Goal: Transaction & Acquisition: Purchase product/service

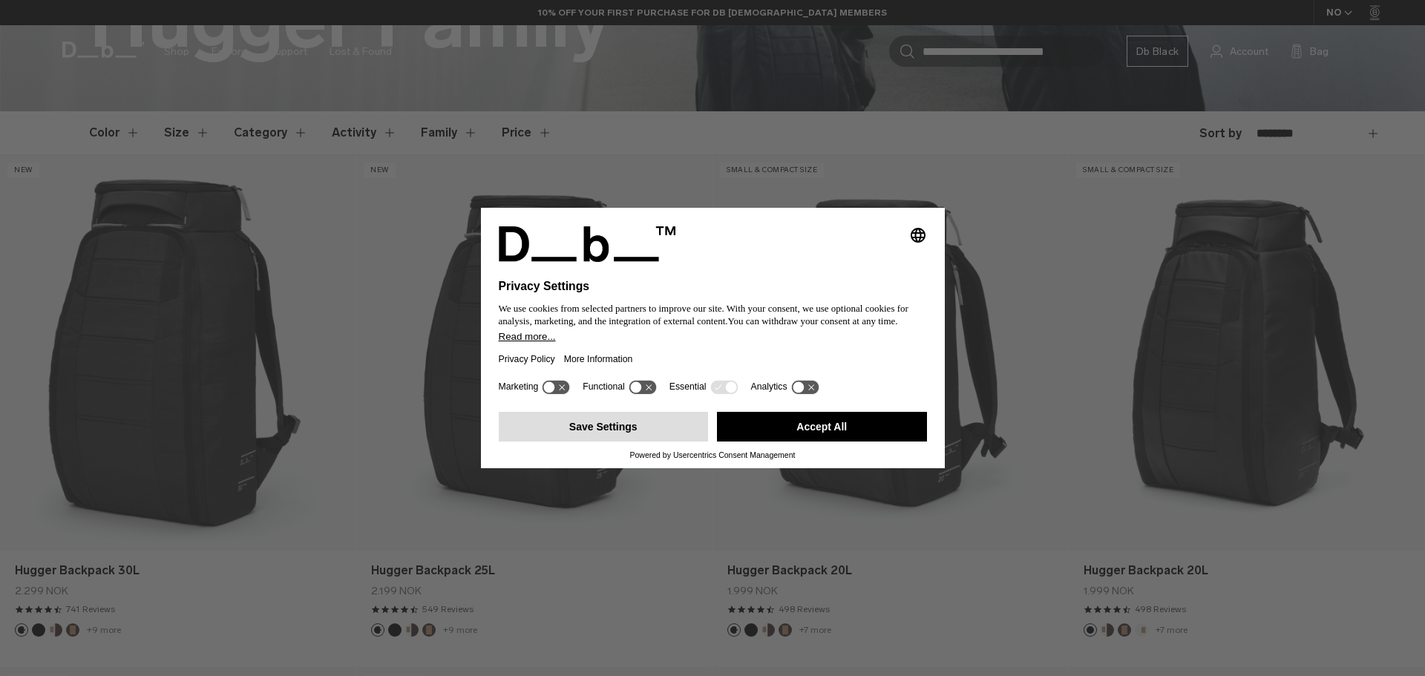
click at [619, 418] on button "Save Settings" at bounding box center [604, 427] width 210 height 30
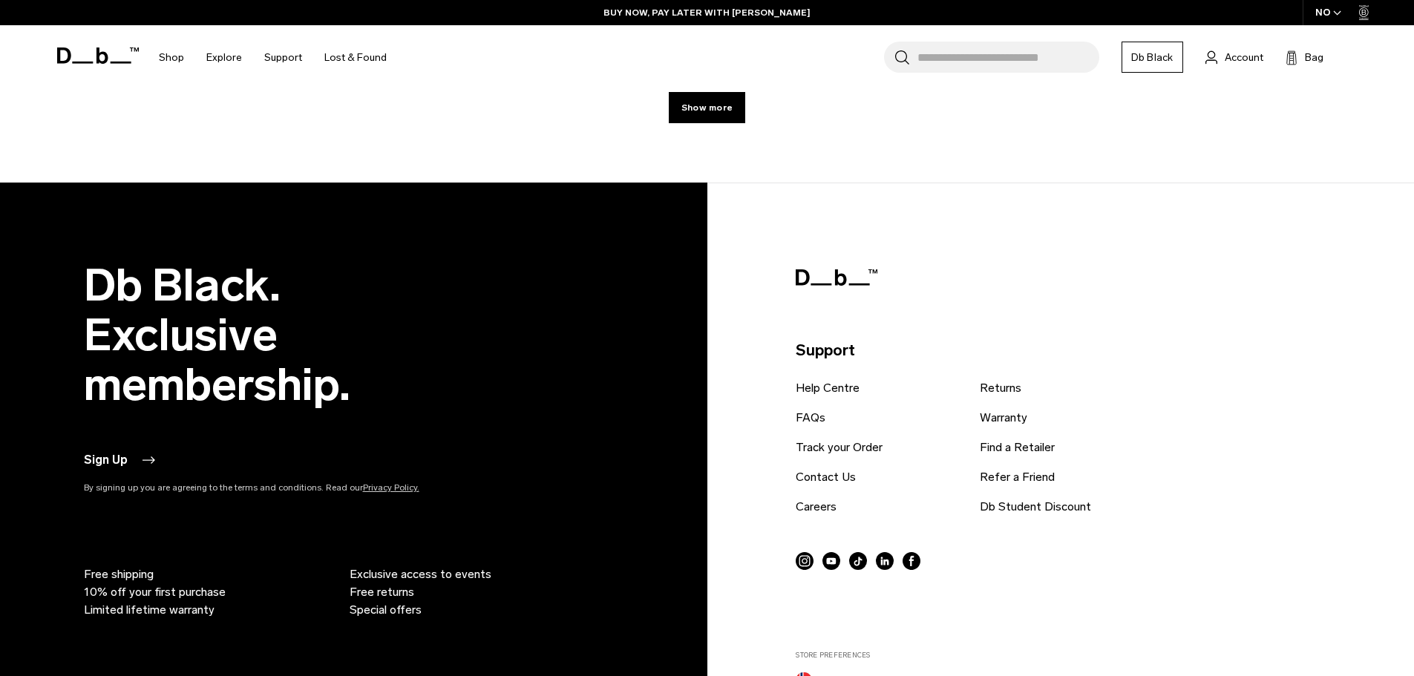
scroll to position [5269, 0]
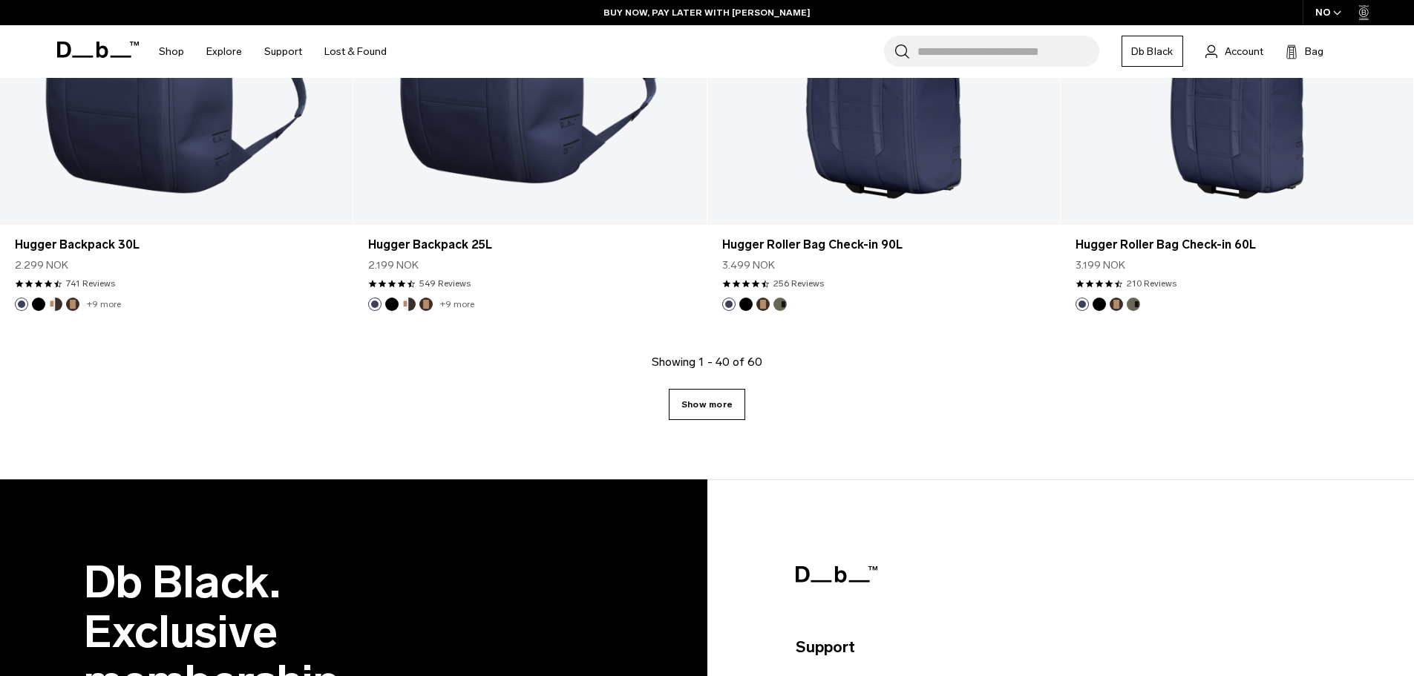
click at [718, 390] on div "Showing 1 - 40 of 60 Show more" at bounding box center [707, 416] width 1414 height 126
click at [718, 401] on link "Show more" at bounding box center [707, 404] width 76 height 31
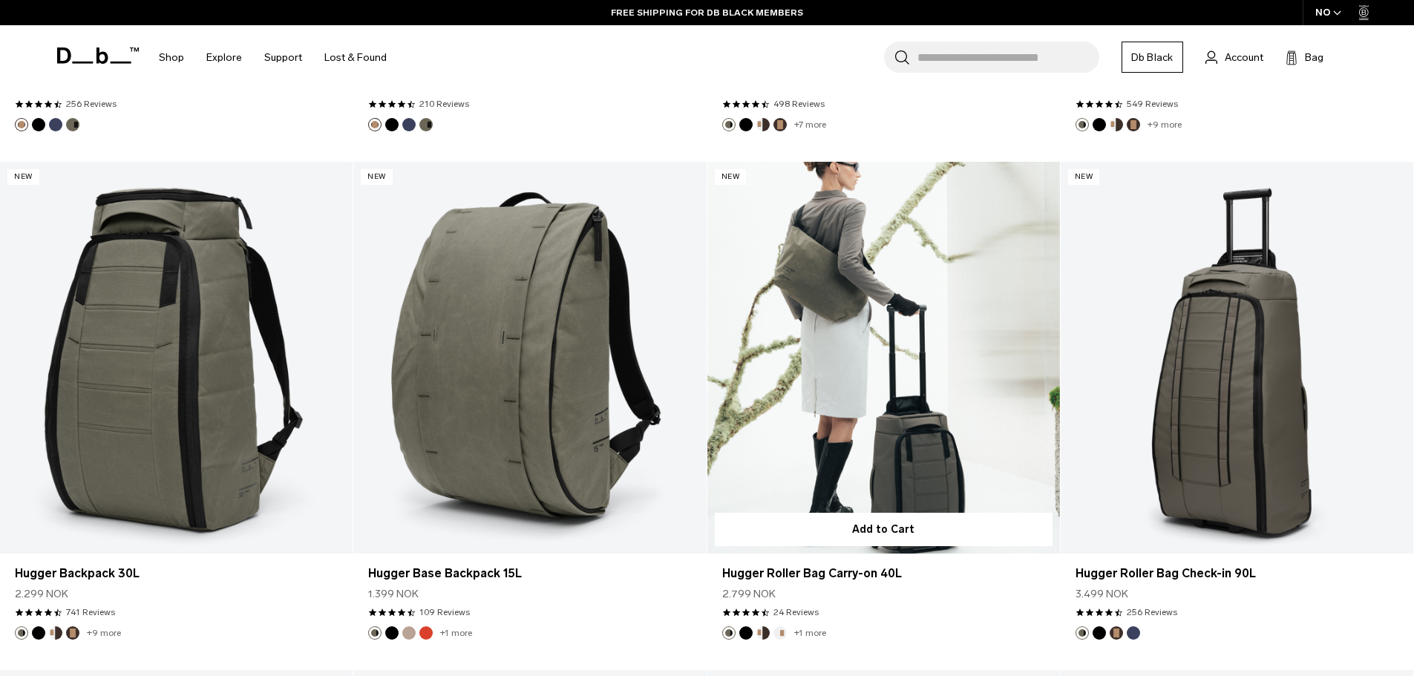
scroll to position [3414, 0]
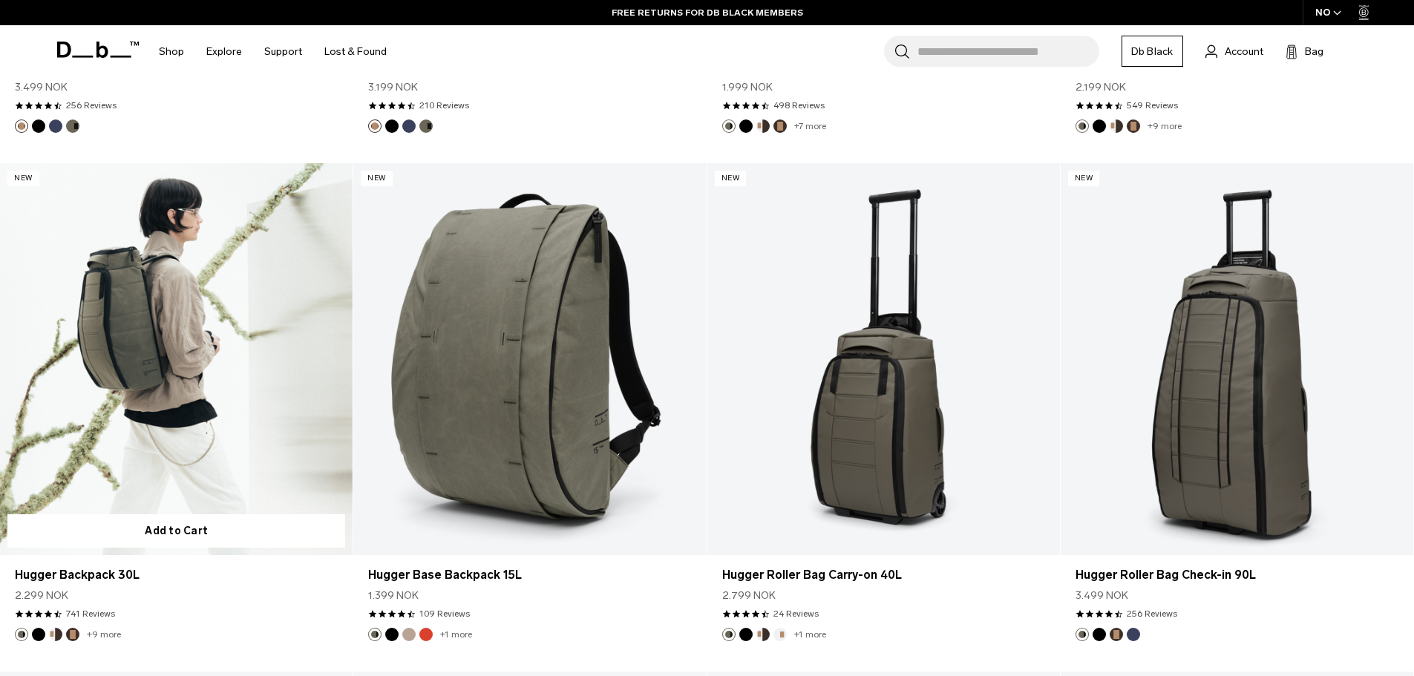
click at [145, 384] on link "Hugger Backpack 30L" at bounding box center [176, 359] width 353 height 392
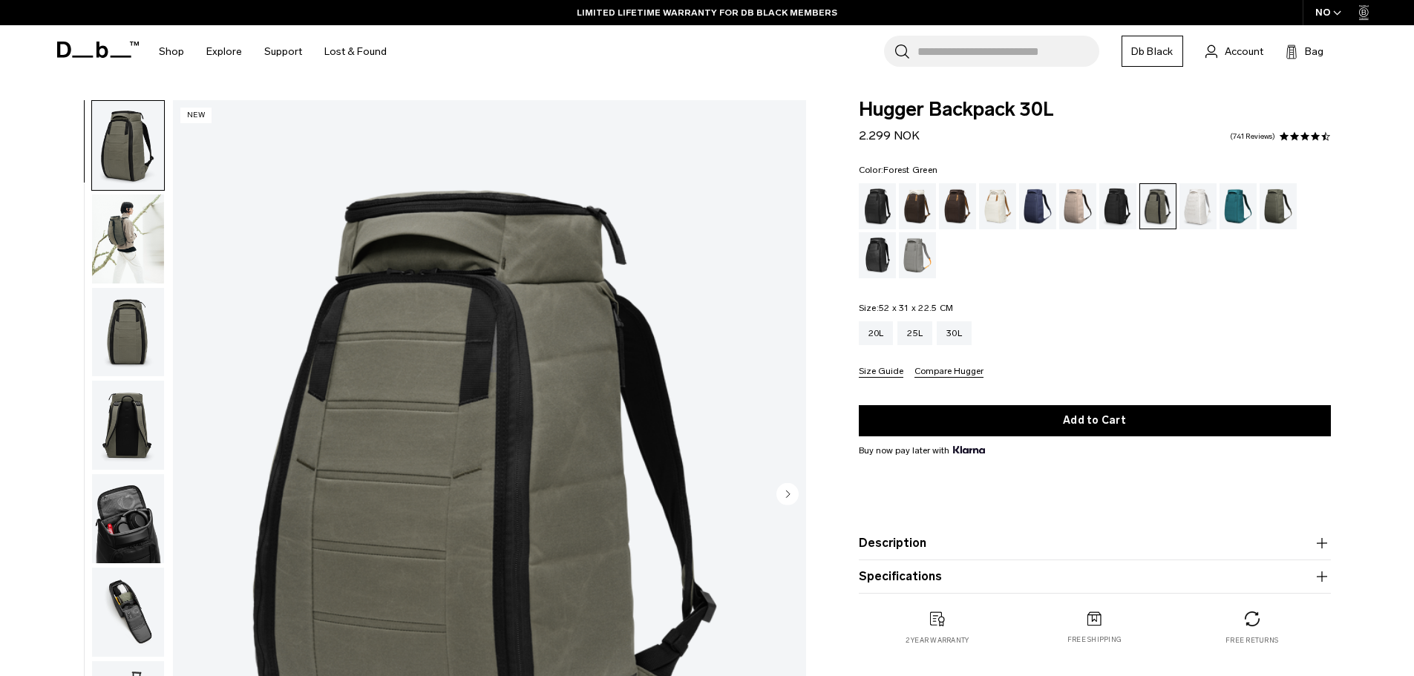
click at [147, 229] on img "button" at bounding box center [128, 238] width 72 height 89
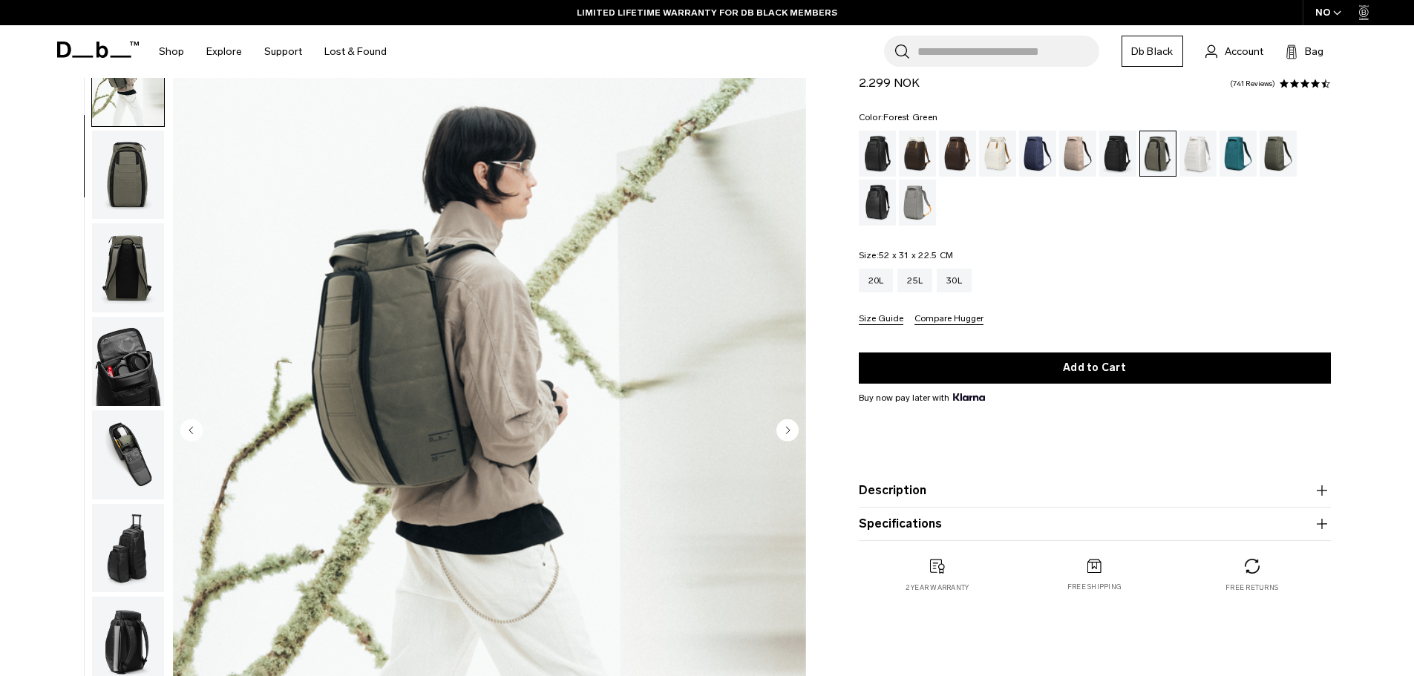
scroll to position [148, 0]
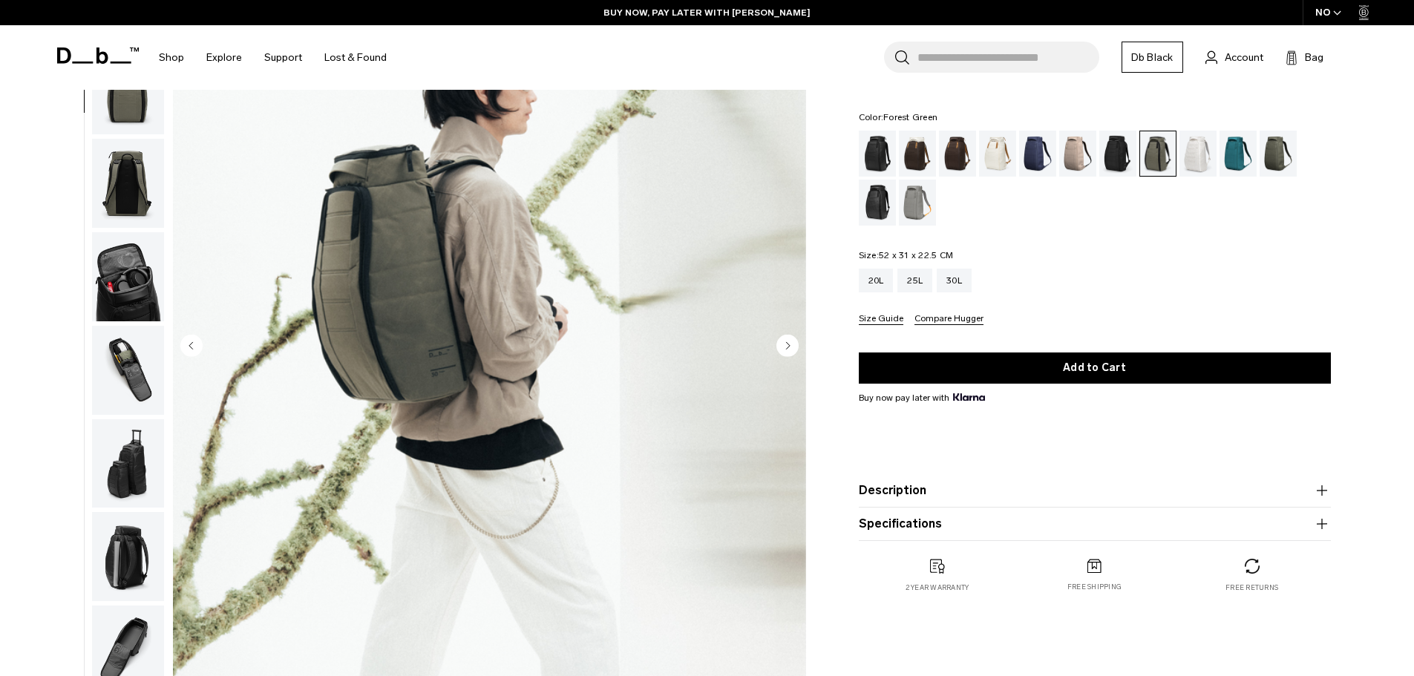
click at [782, 347] on circle "Next slide" at bounding box center [787, 345] width 22 height 22
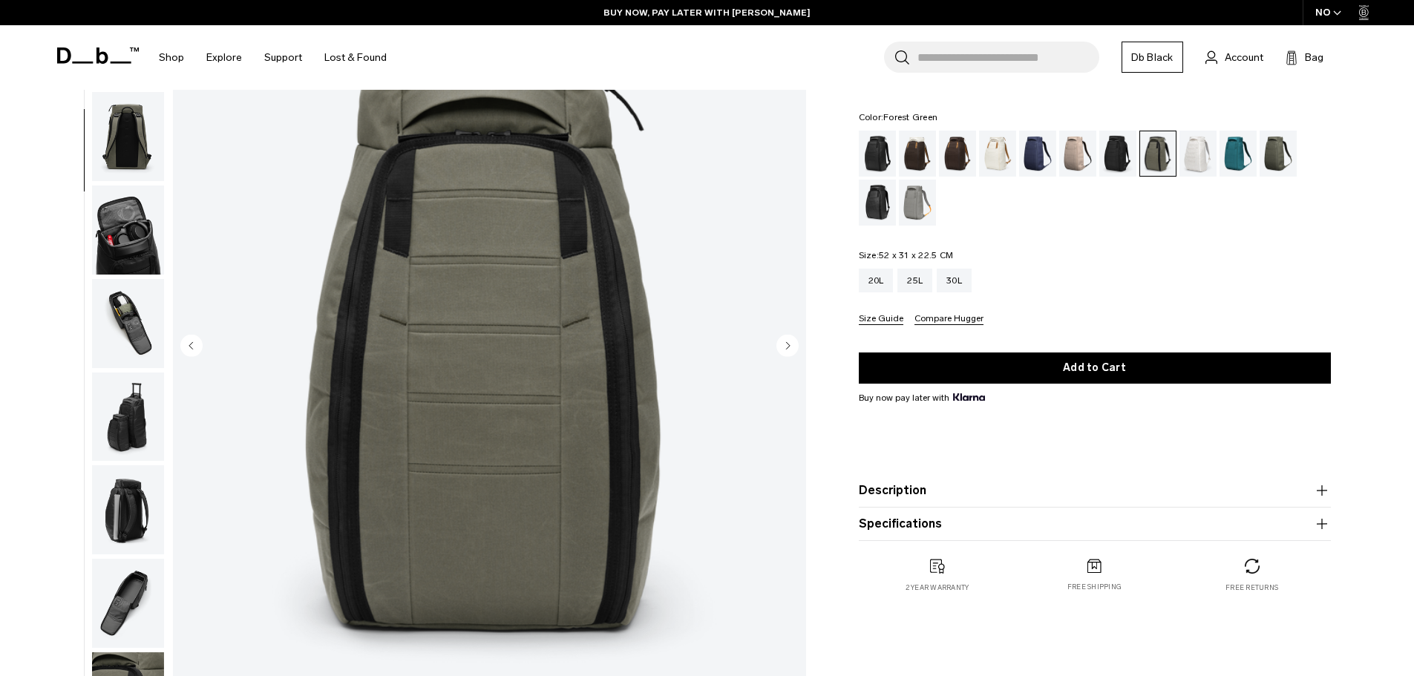
click at [782, 347] on circle "Next slide" at bounding box center [787, 345] width 22 height 22
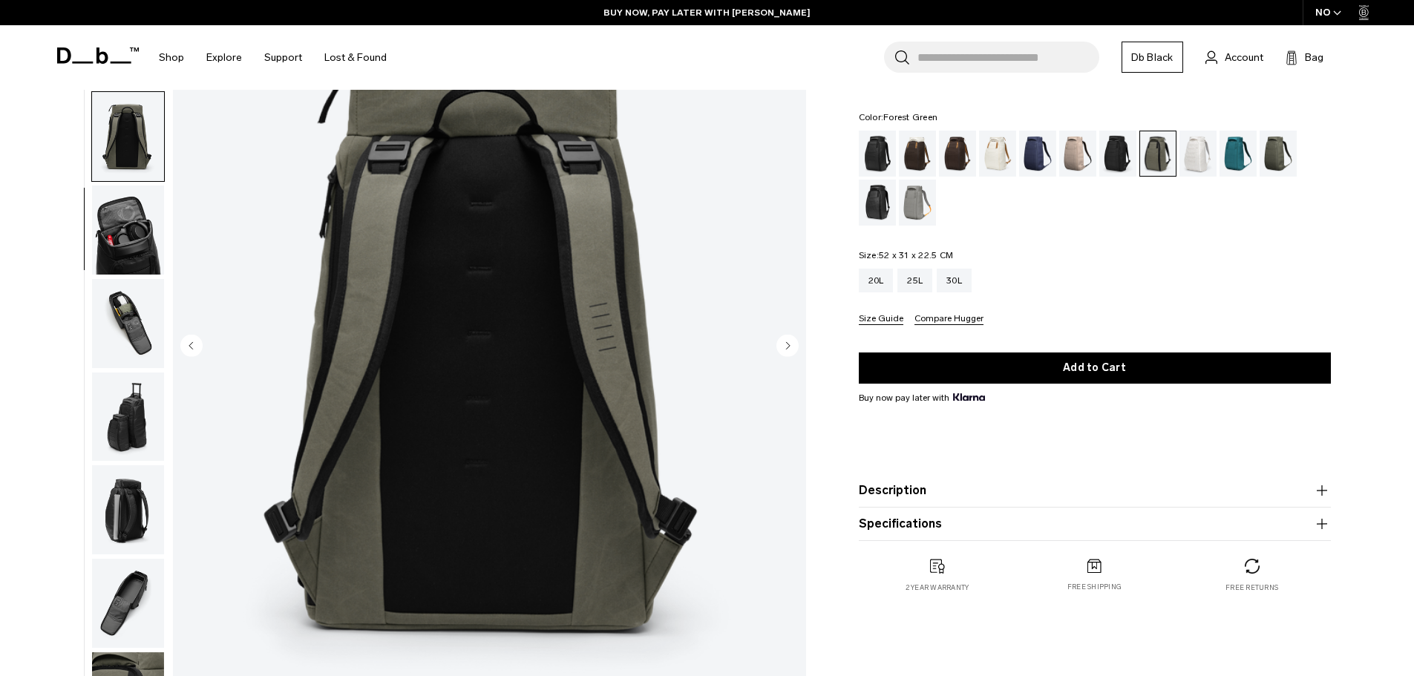
click at [782, 347] on circle "Next slide" at bounding box center [787, 345] width 22 height 22
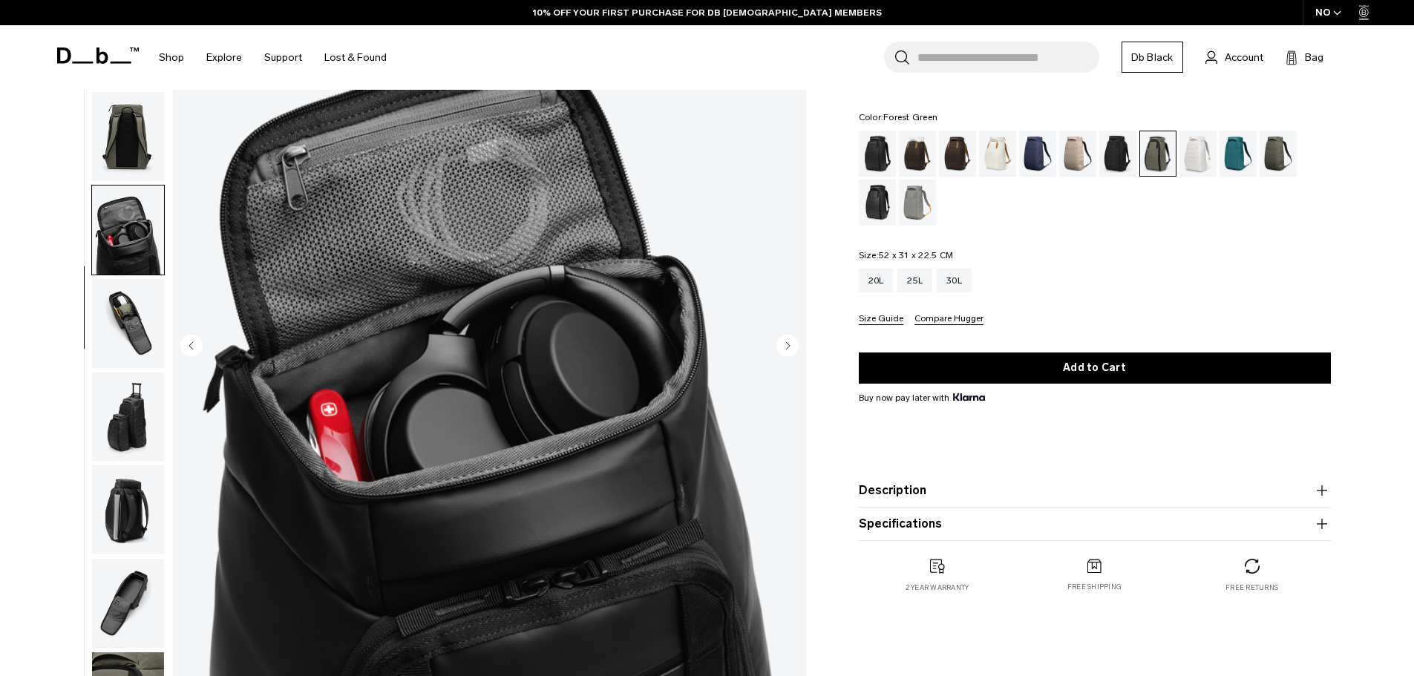
click at [782, 347] on circle "Next slide" at bounding box center [787, 345] width 22 height 22
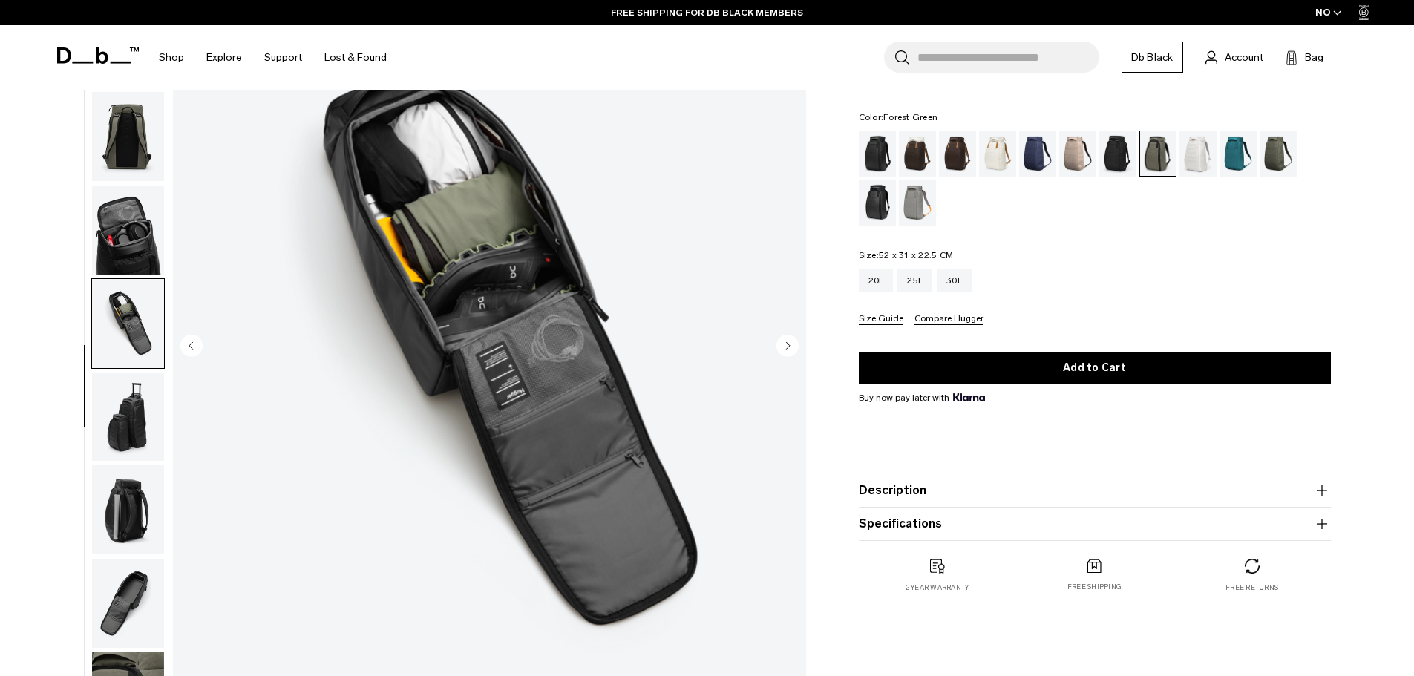
click at [782, 347] on circle "Next slide" at bounding box center [787, 345] width 22 height 22
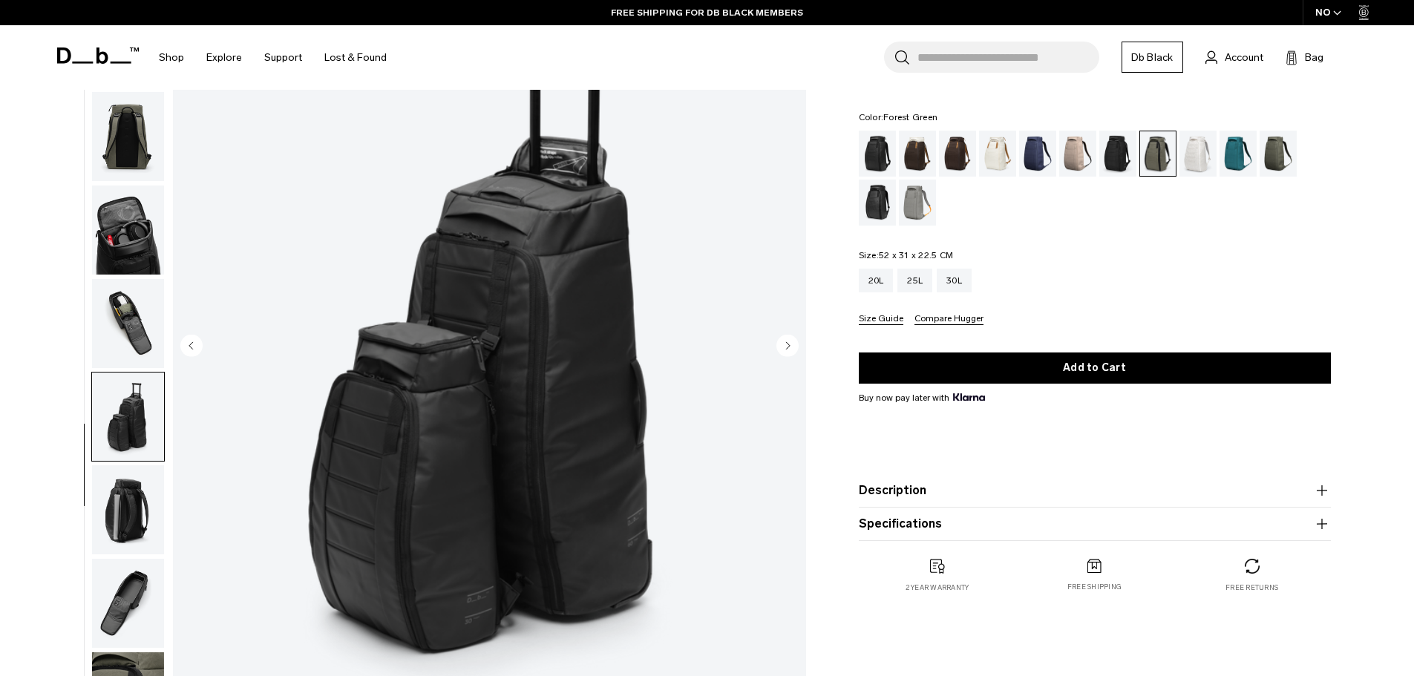
click at [782, 347] on circle "Next slide" at bounding box center [787, 345] width 22 height 22
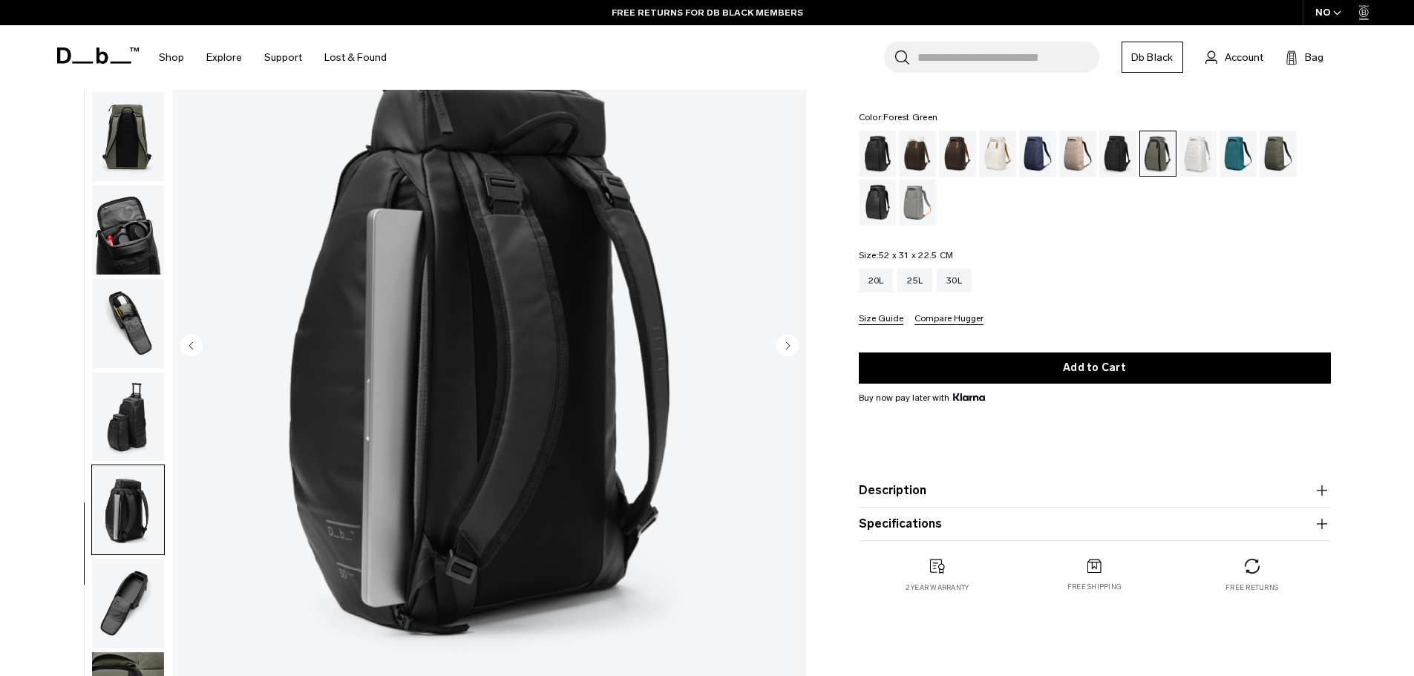
click at [782, 347] on circle "Next slide" at bounding box center [787, 345] width 22 height 22
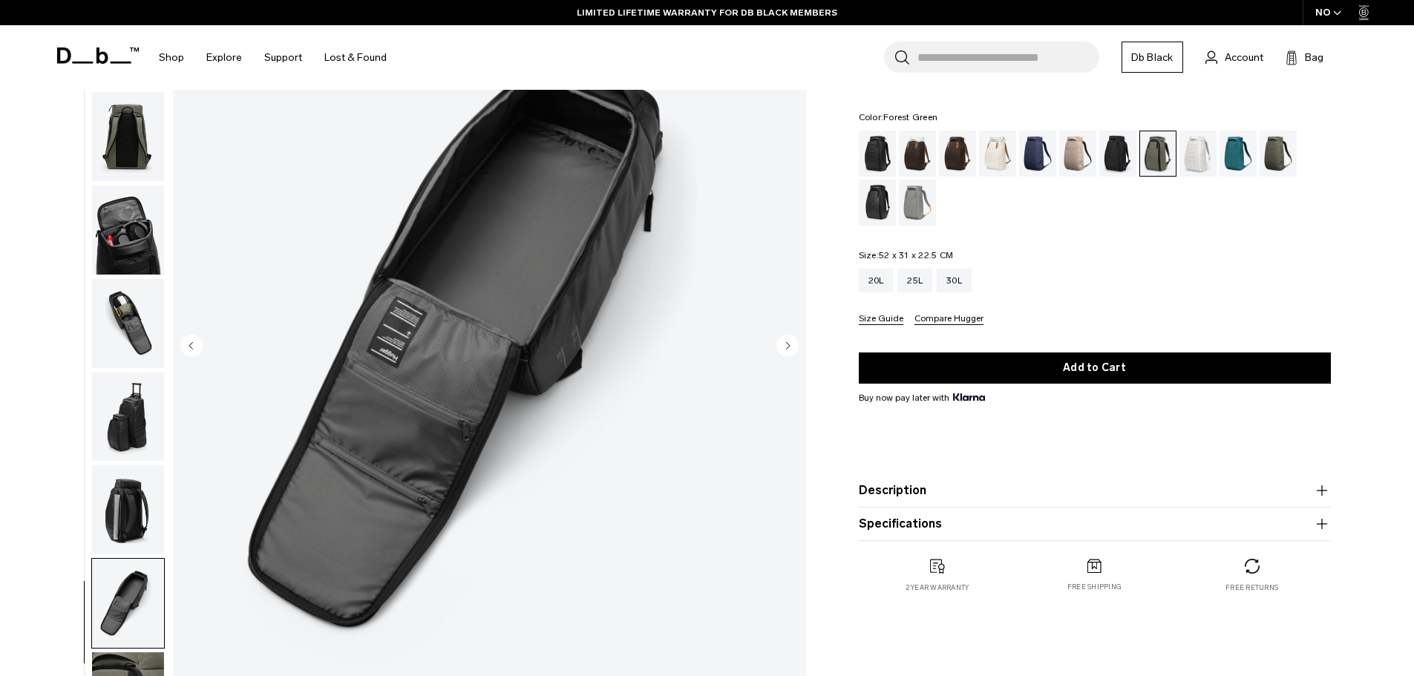
click at [782, 347] on circle "Next slide" at bounding box center [787, 345] width 22 height 22
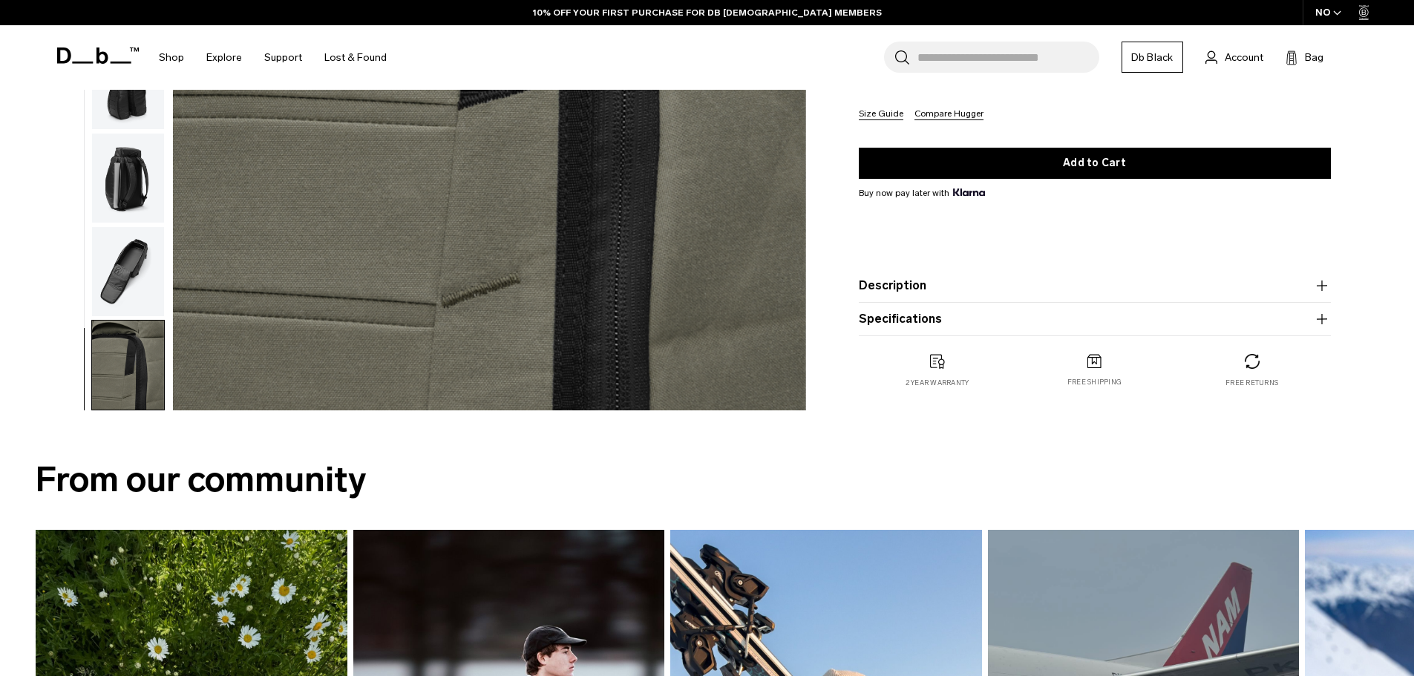
scroll to position [445, 0]
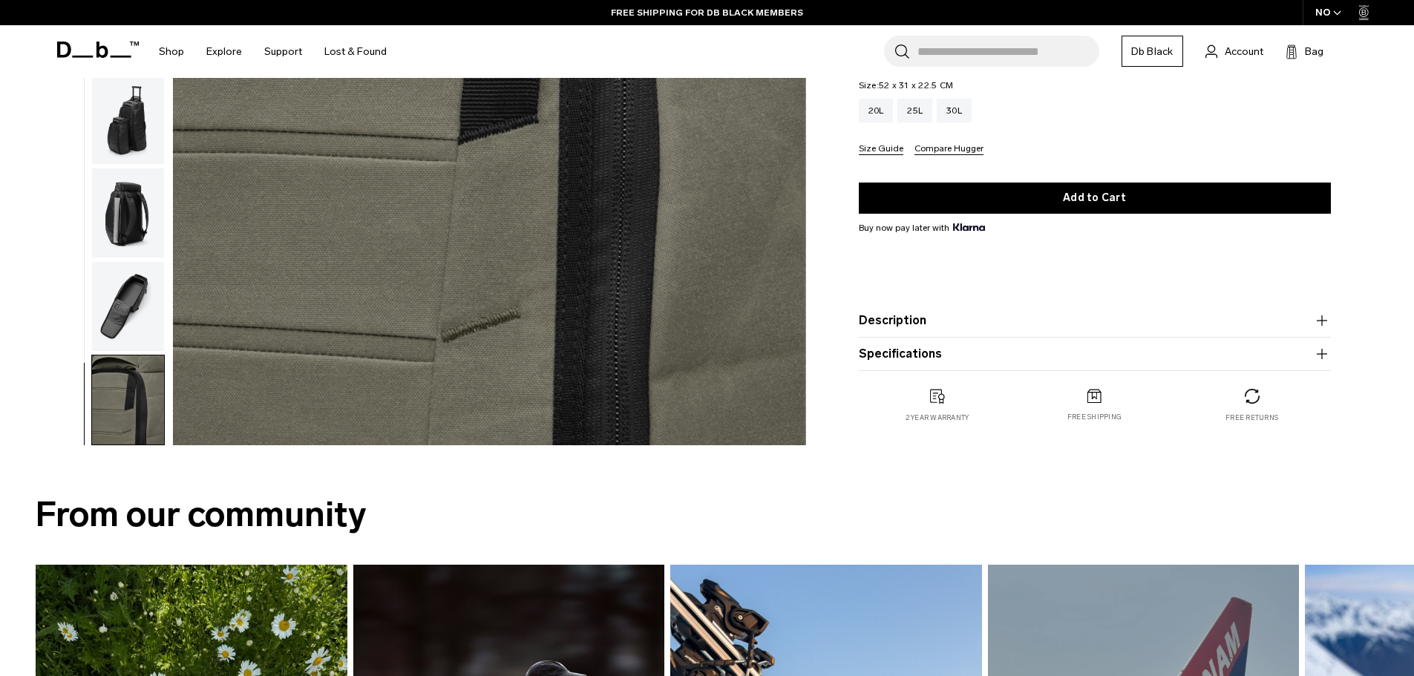
click at [1322, 353] on icon "button" at bounding box center [1321, 354] width 1 height 10
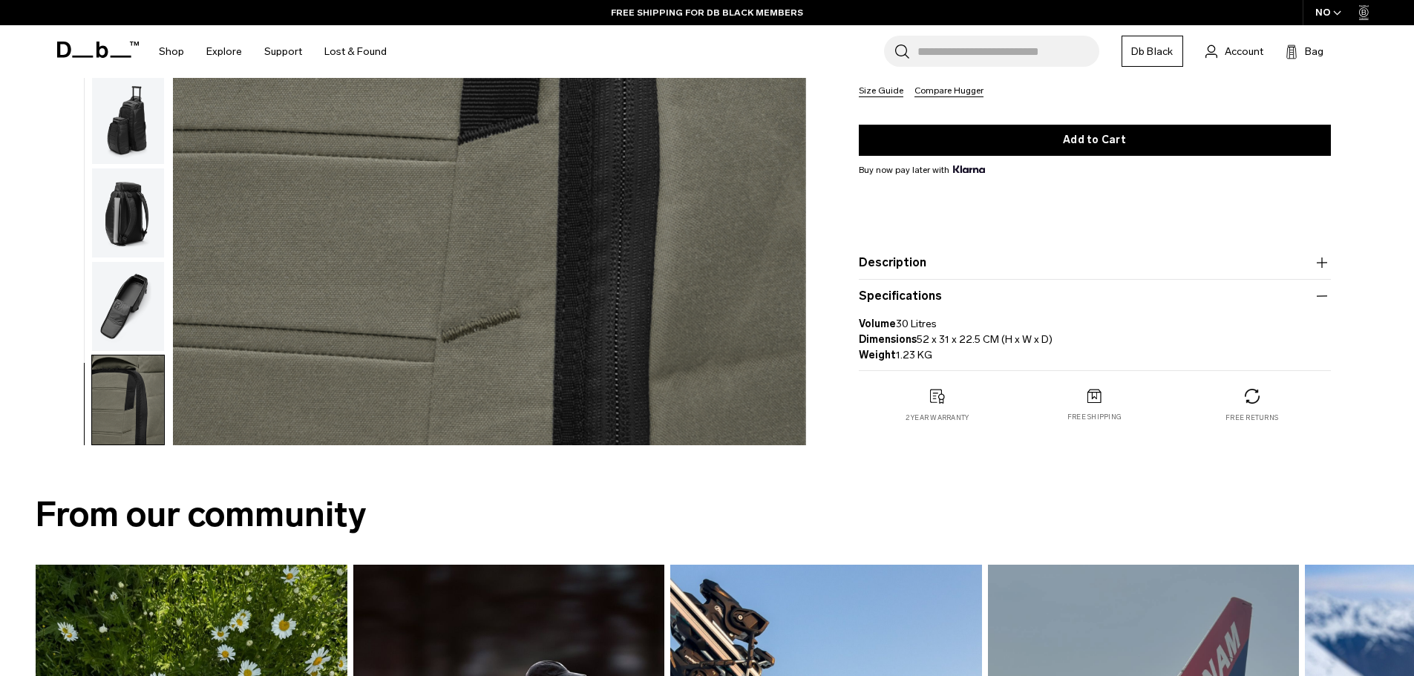
click at [1321, 263] on icon "button" at bounding box center [1322, 263] width 18 height 18
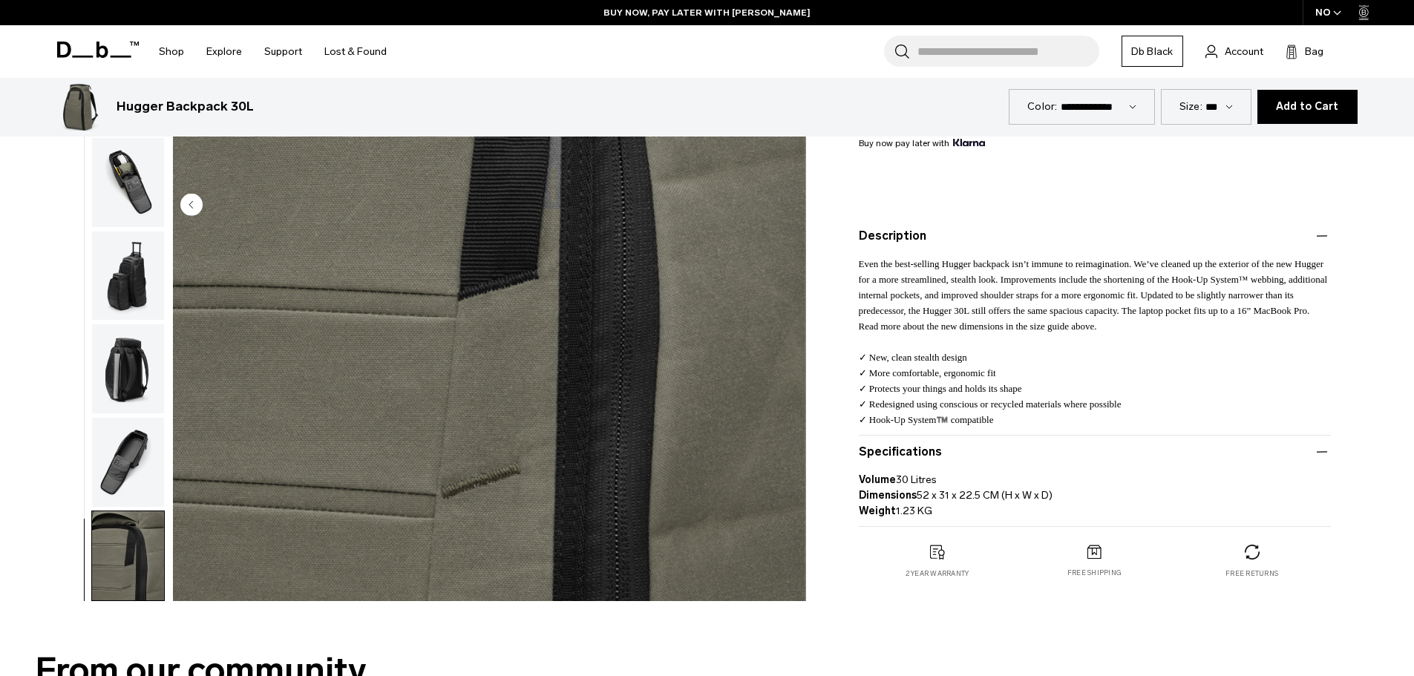
scroll to position [0, 0]
